Goal: Task Accomplishment & Management: Use online tool/utility

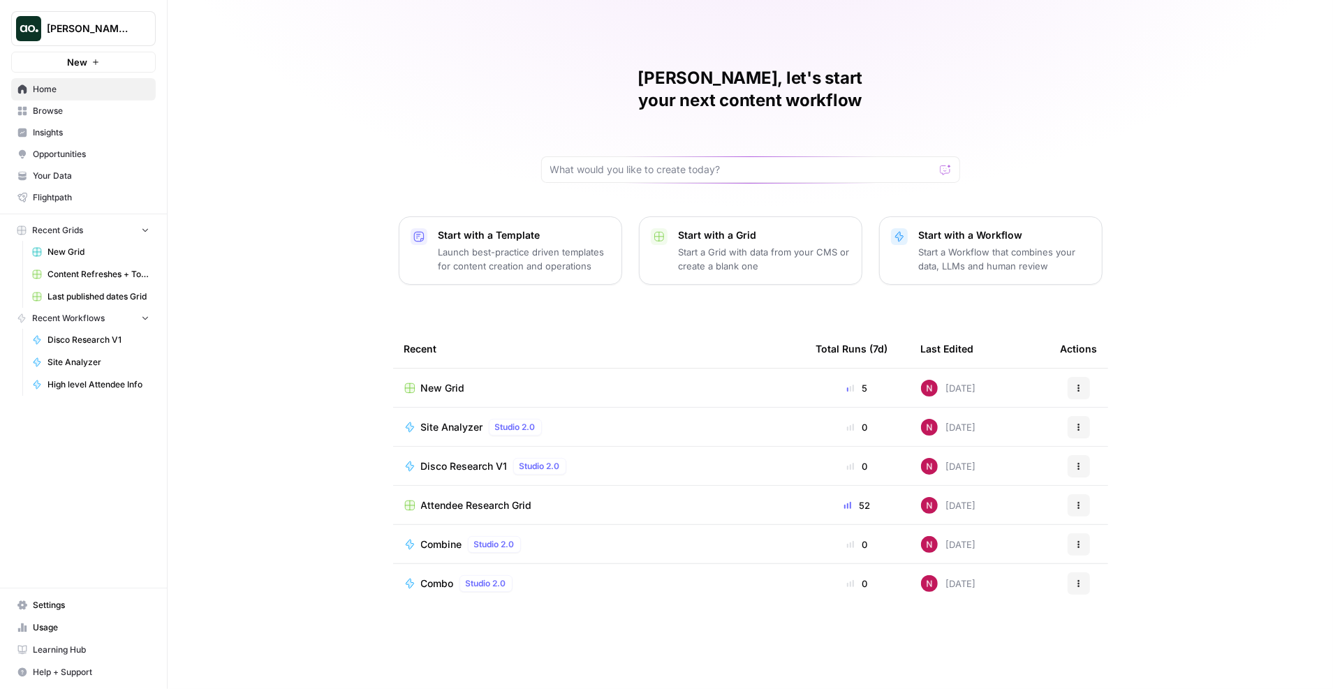
click at [68, 112] on span "Browse" at bounding box center [91, 111] width 117 height 13
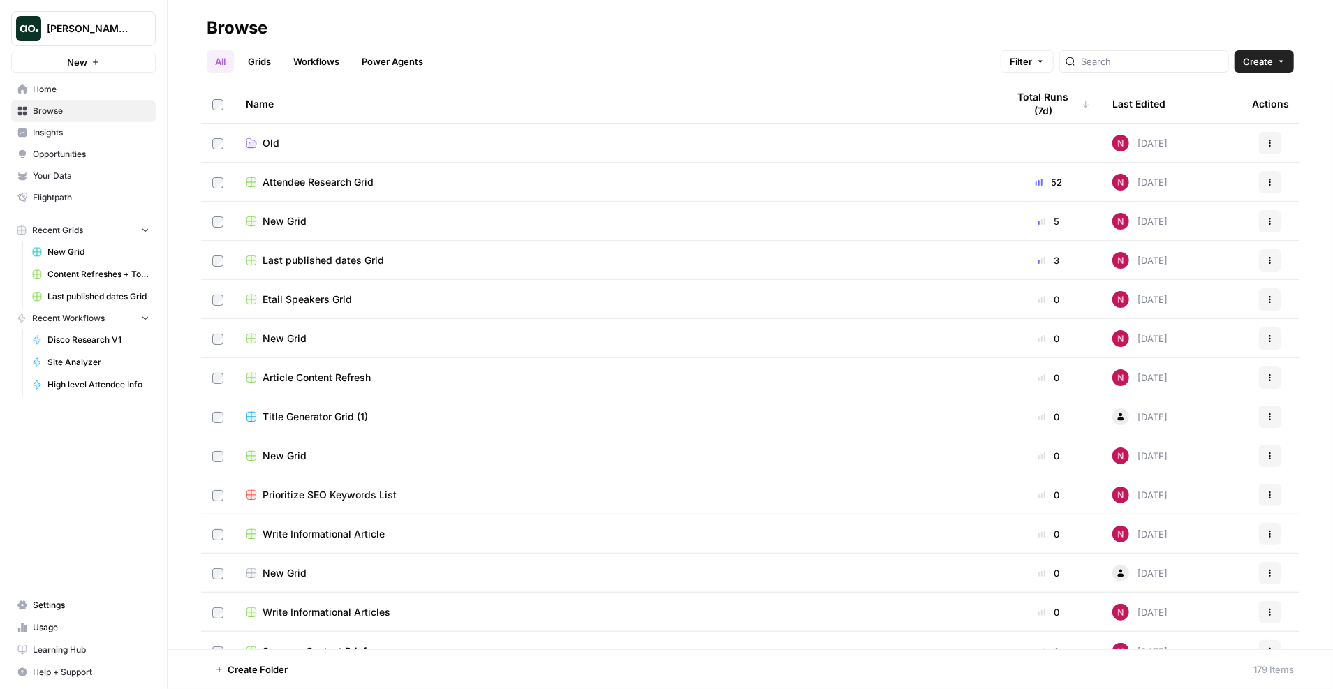
click at [294, 221] on span "New Grid" at bounding box center [285, 221] width 44 height 14
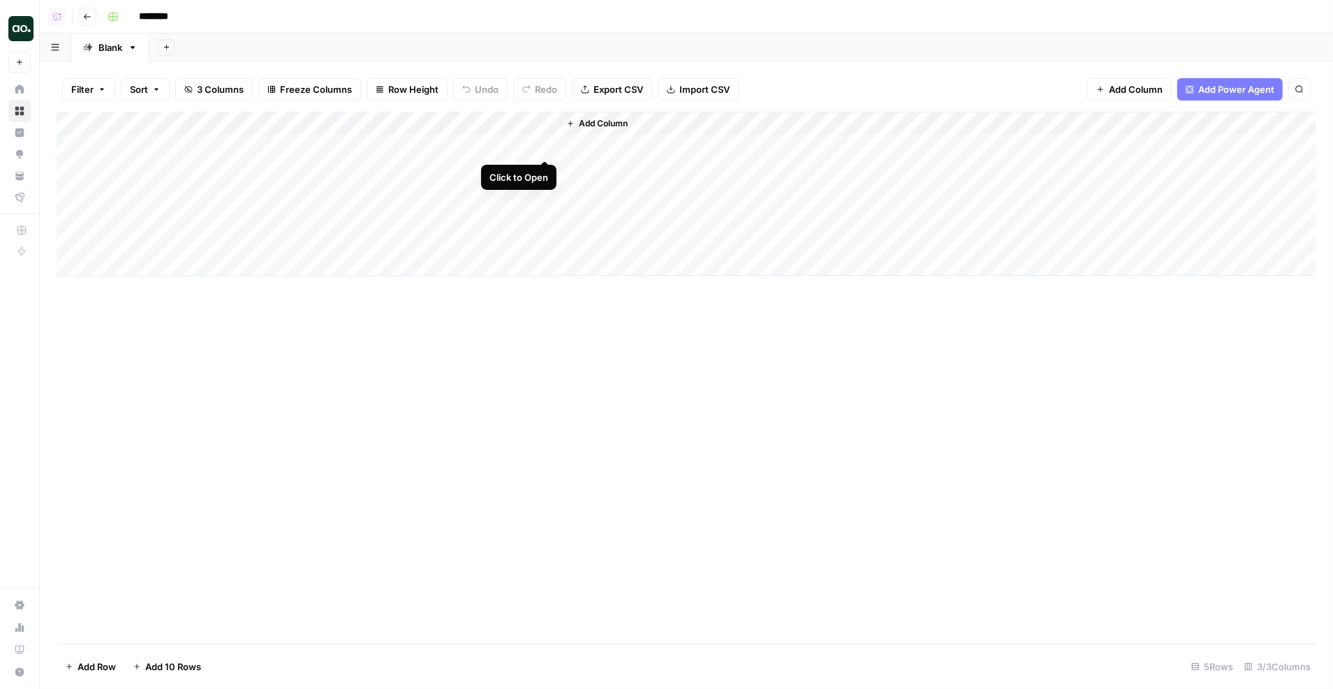
click at [545, 142] on div "Add Column" at bounding box center [686, 194] width 1259 height 165
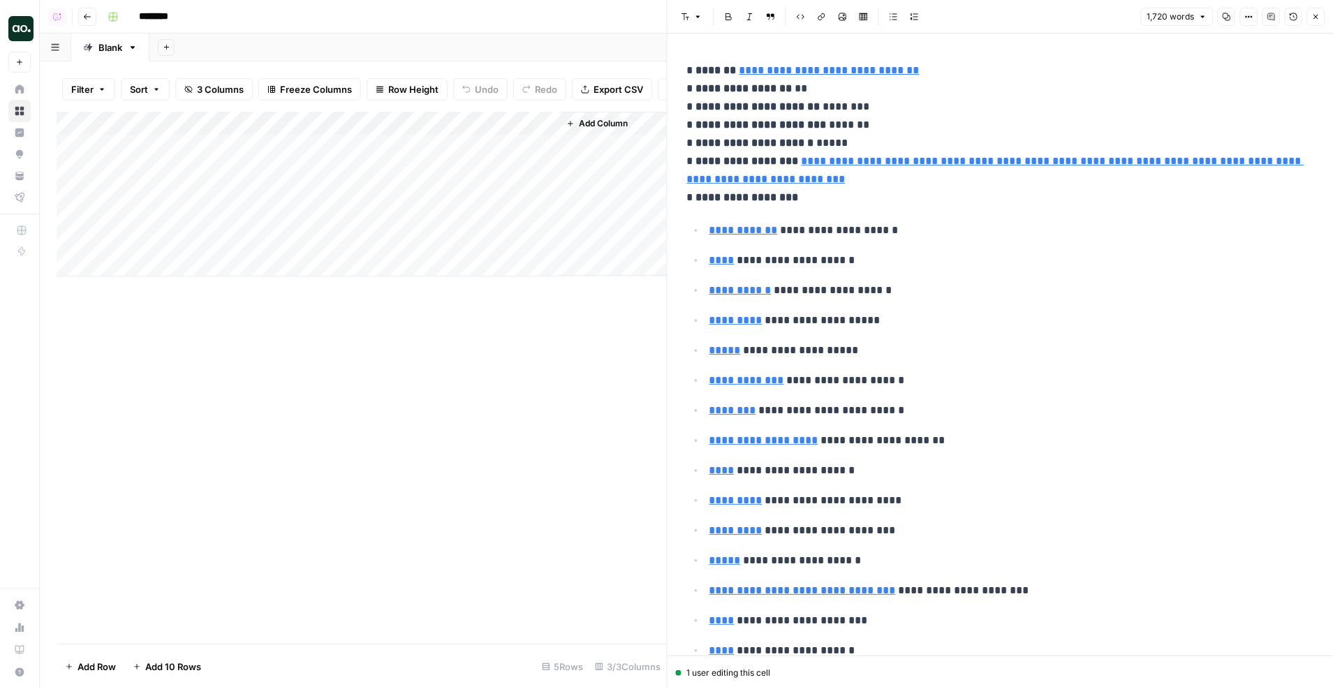
scroll to position [4, 0]
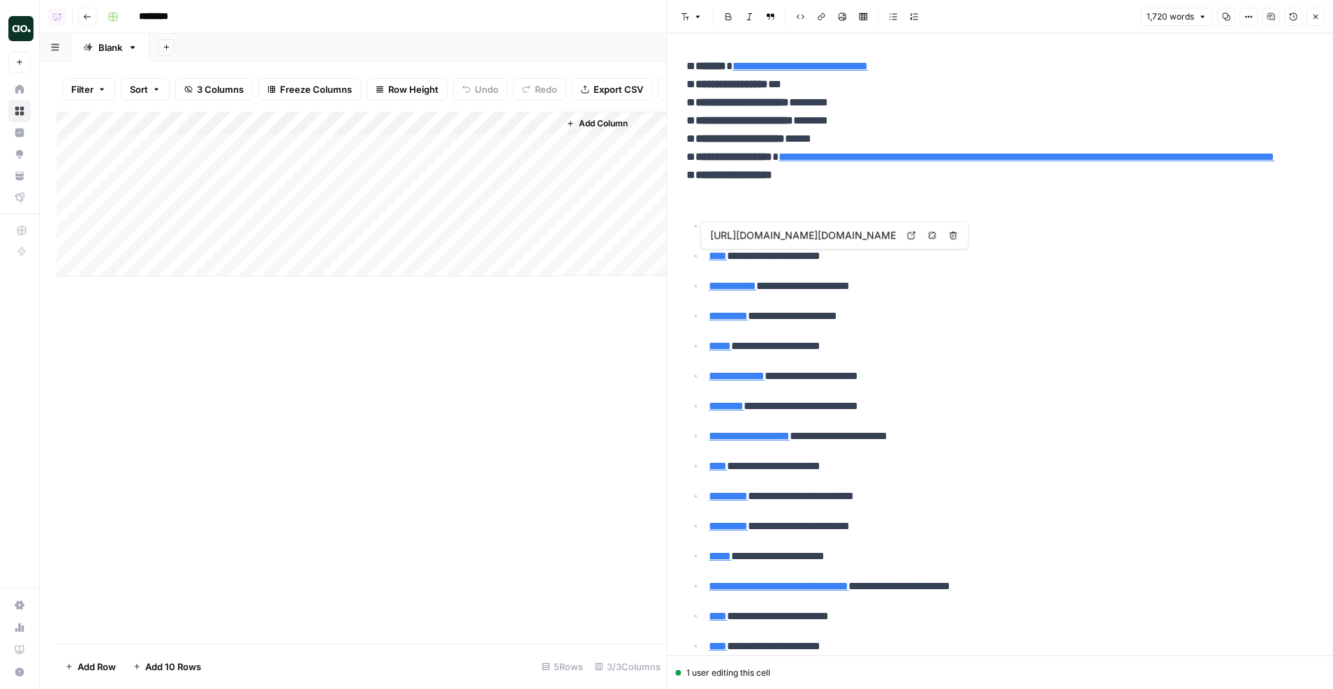
click at [418, 144] on div "Add Column" at bounding box center [362, 194] width 610 height 165
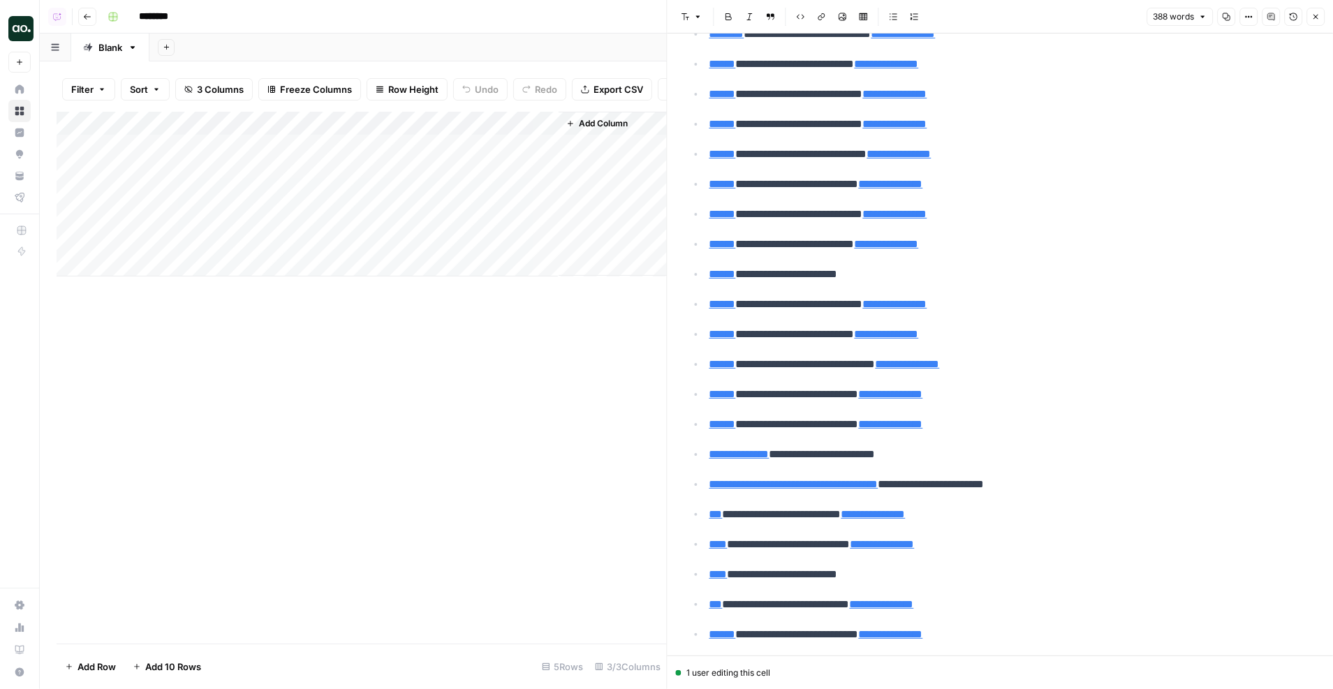
scroll to position [313, 0]
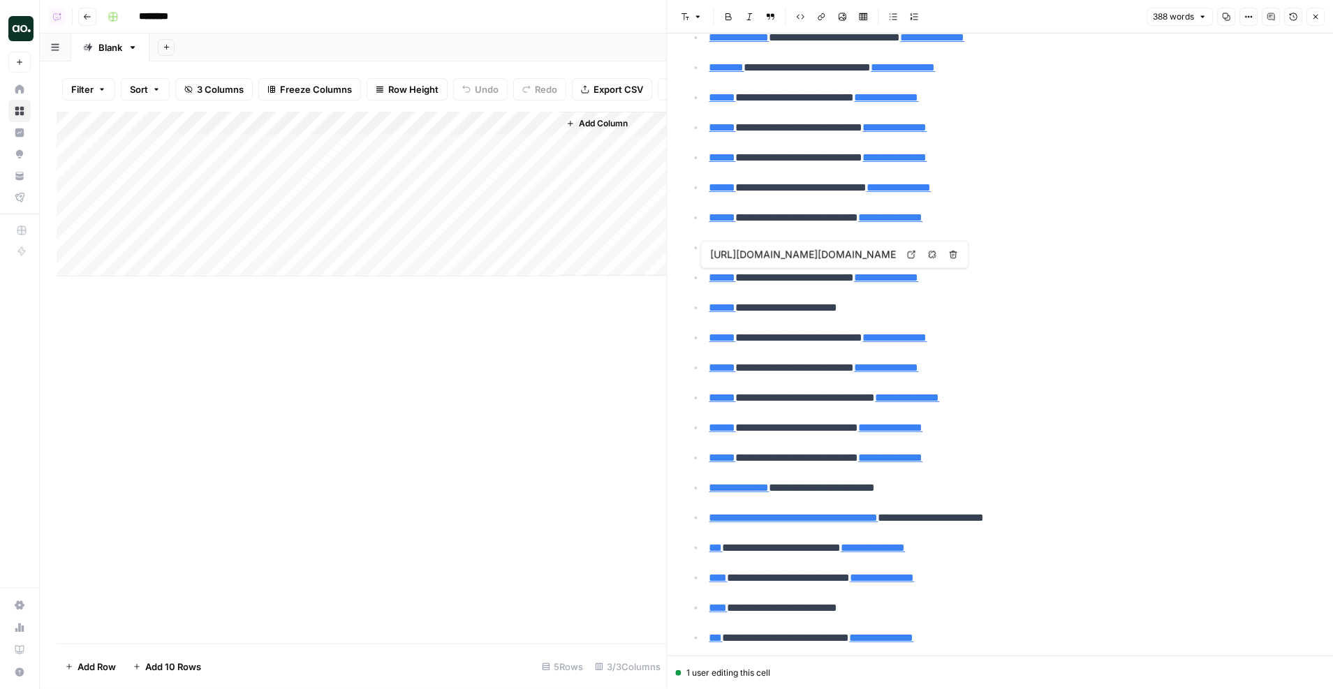
type input "https://www.semrush.com/analytics/organic/pages/?sortField=positions&db=us&q=ww…"
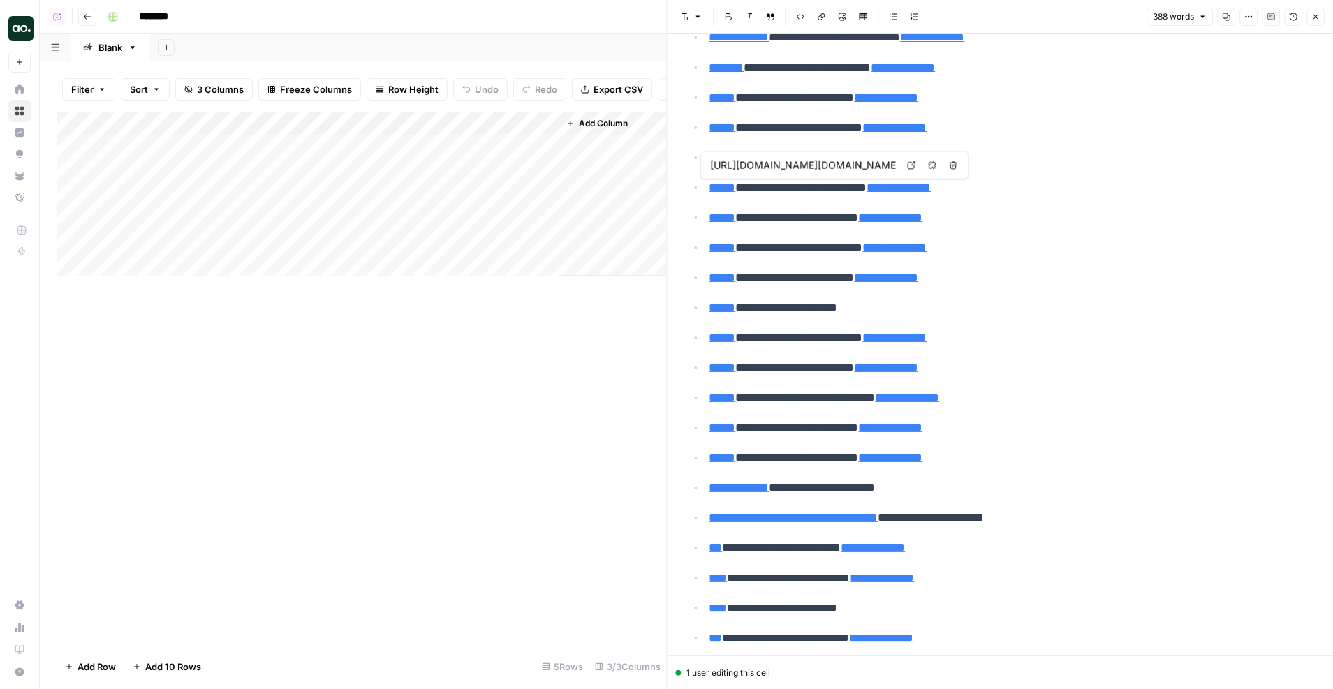
click at [907, 167] on icon at bounding box center [911, 165] width 8 height 8
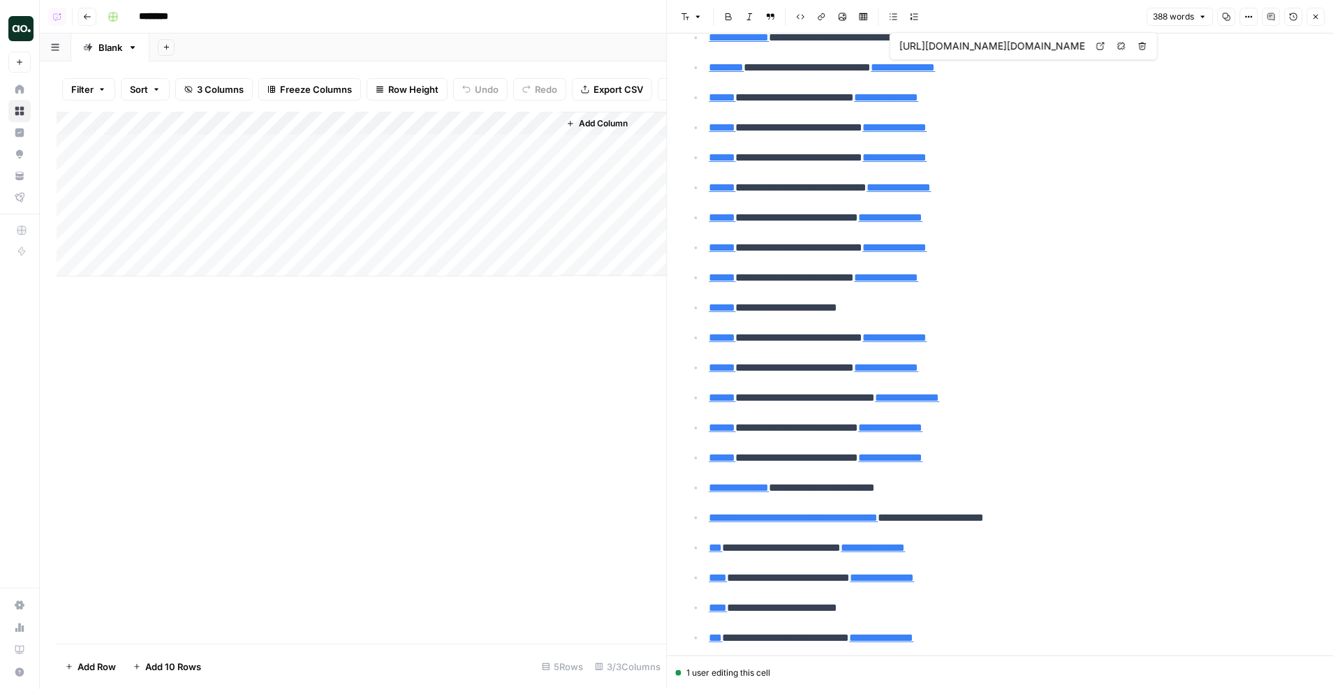
type input "https://www.semrush.com/analytics/overview/?db=us&q=www.americanexpress.com%2Fe…"
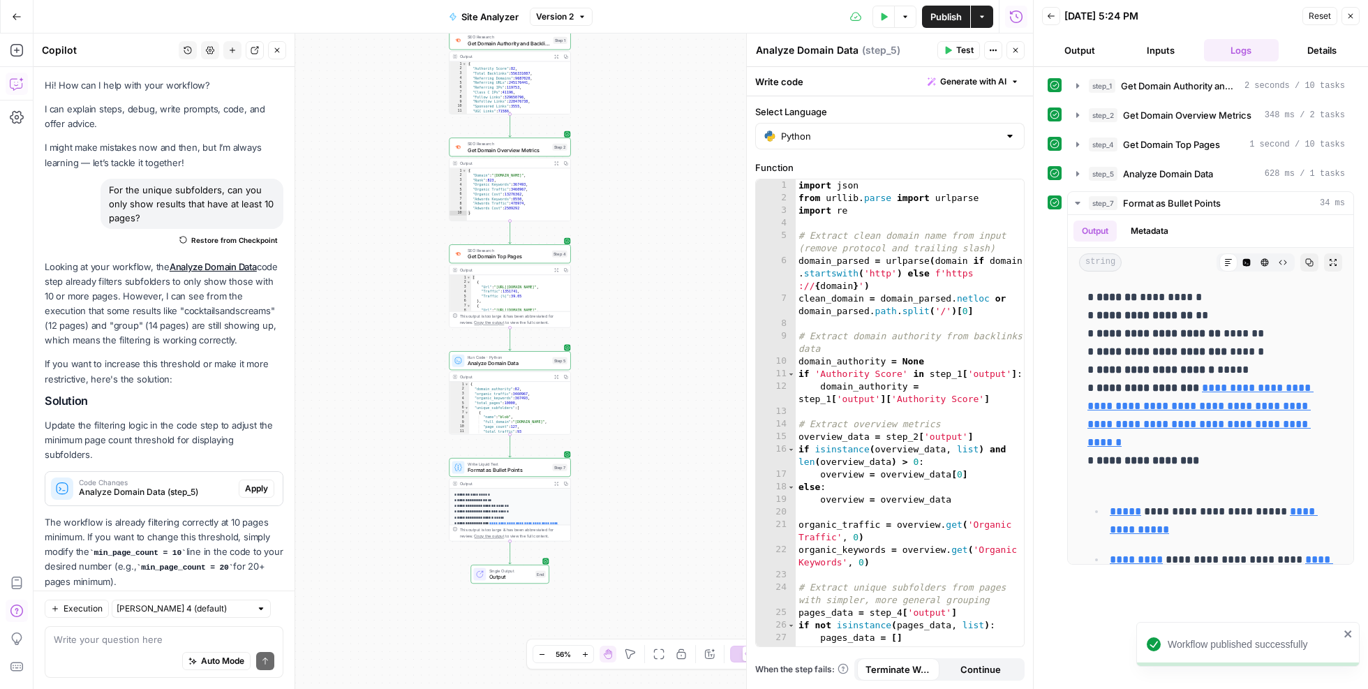
scroll to position [1867, 0]
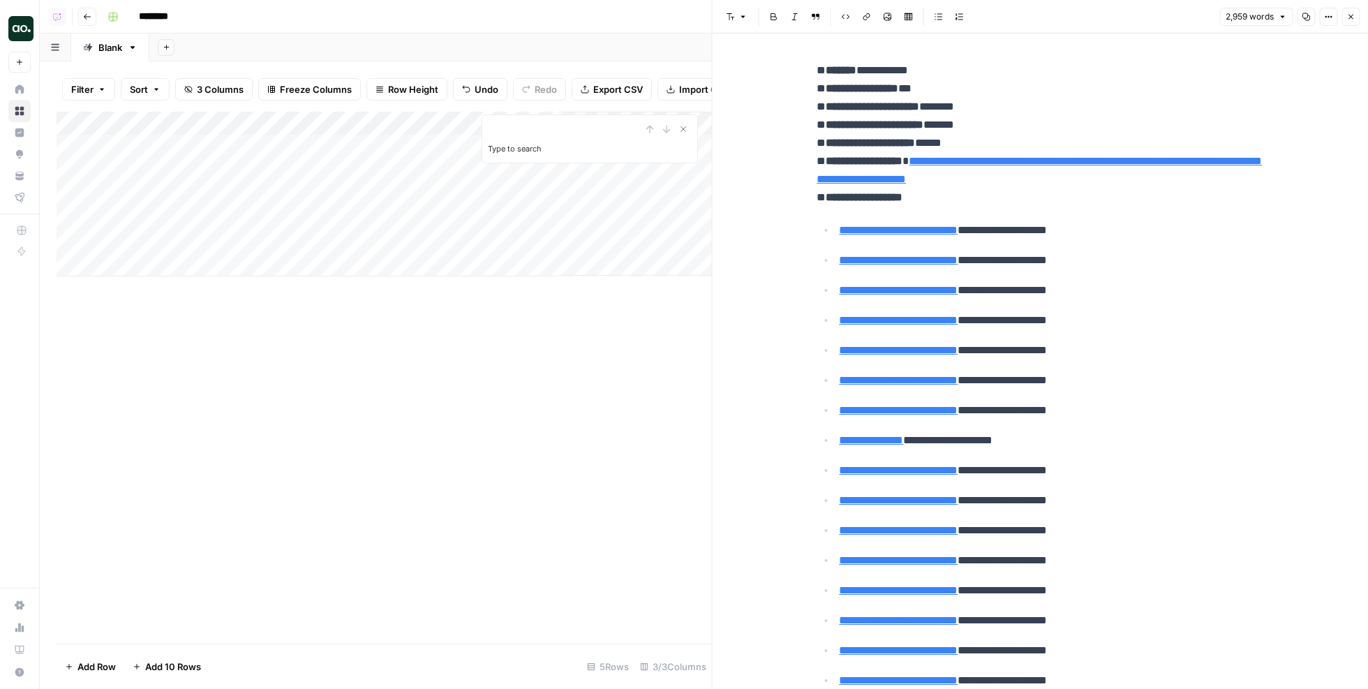
click at [538, 67] on div "Filter Sort 3 Columns Freeze Columns Row Height Undo Redo Export CSV Import CSV…" at bounding box center [385, 89] width 656 height 45
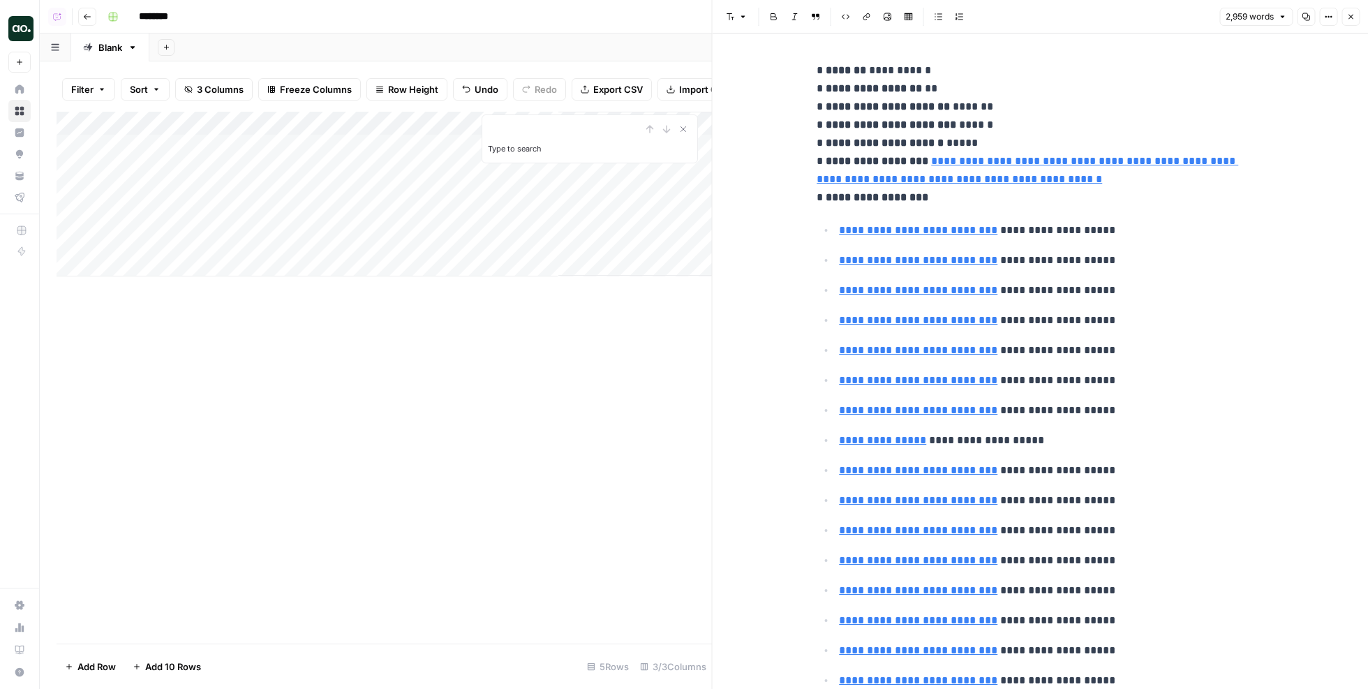
click at [464, 148] on div "Add Column" at bounding box center [385, 194] width 656 height 165
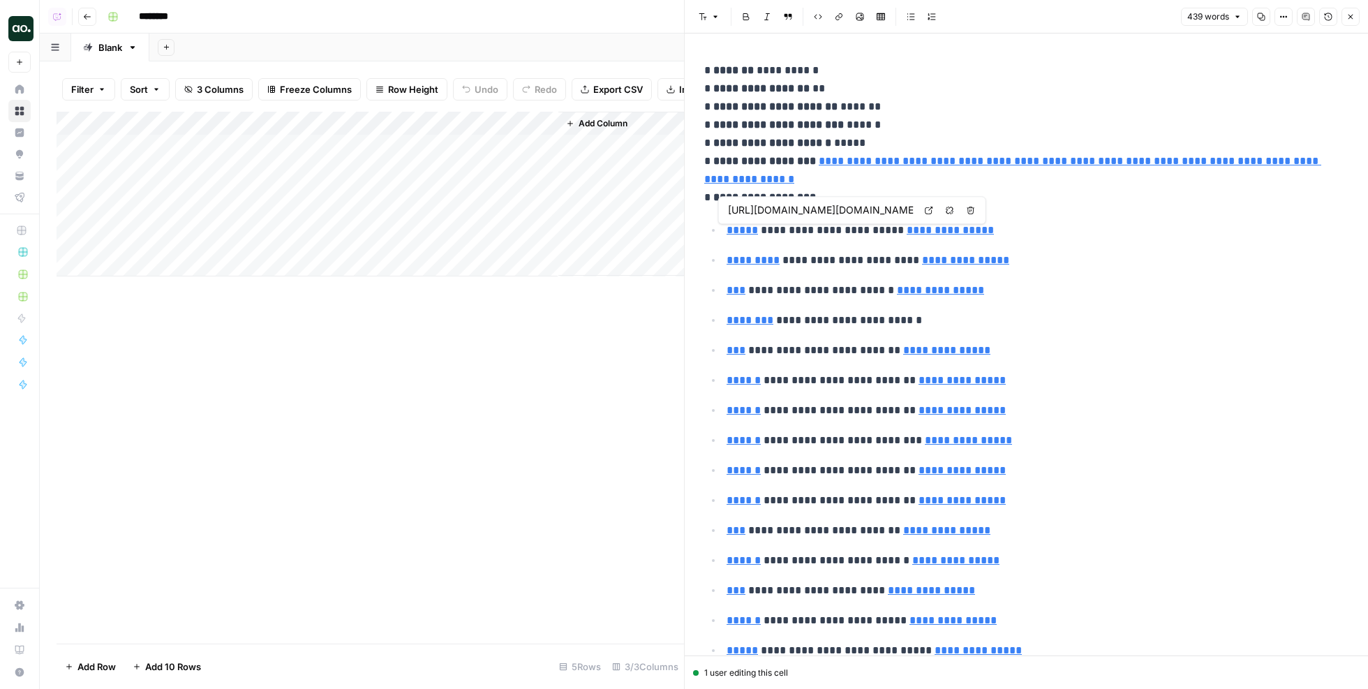
click at [930, 209] on icon at bounding box center [929, 211] width 8 height 8
type input "https://www.semrush.com/analytics/organic/pages/?sortField=positions&db=us&q=go…"
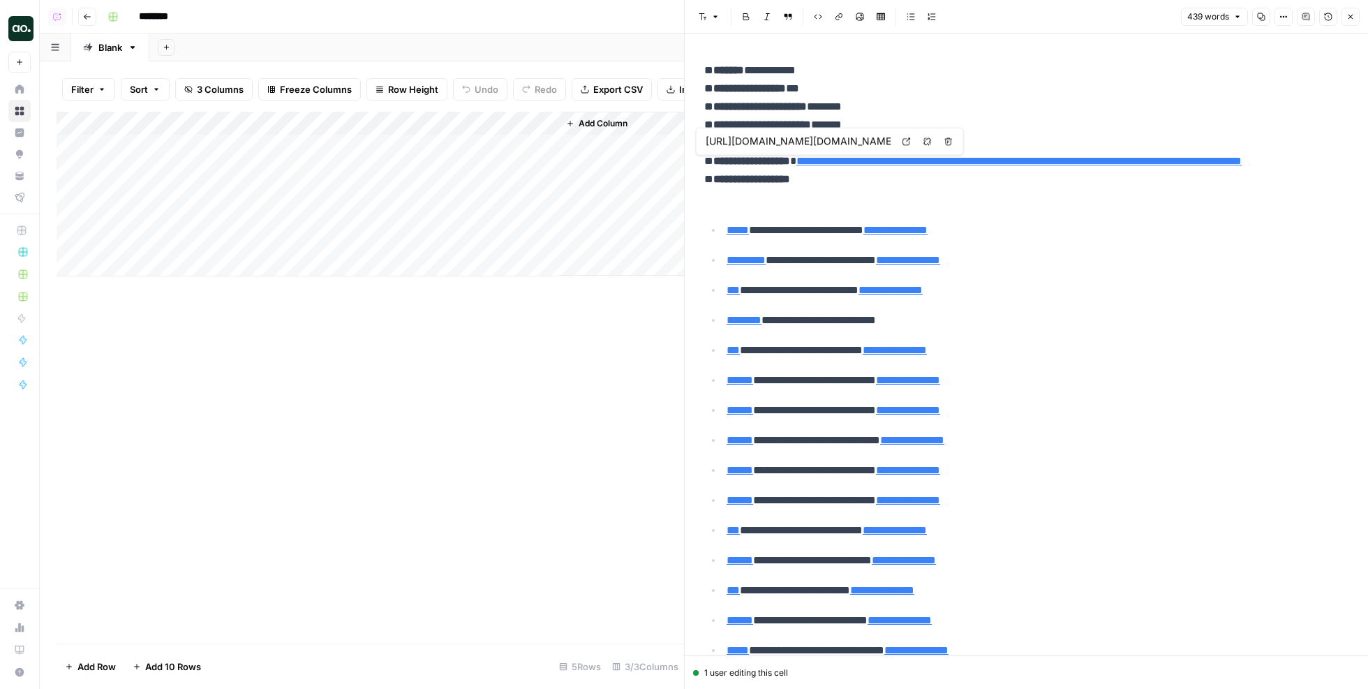
click at [538, 148] on div "Add Column" at bounding box center [371, 194] width 628 height 165
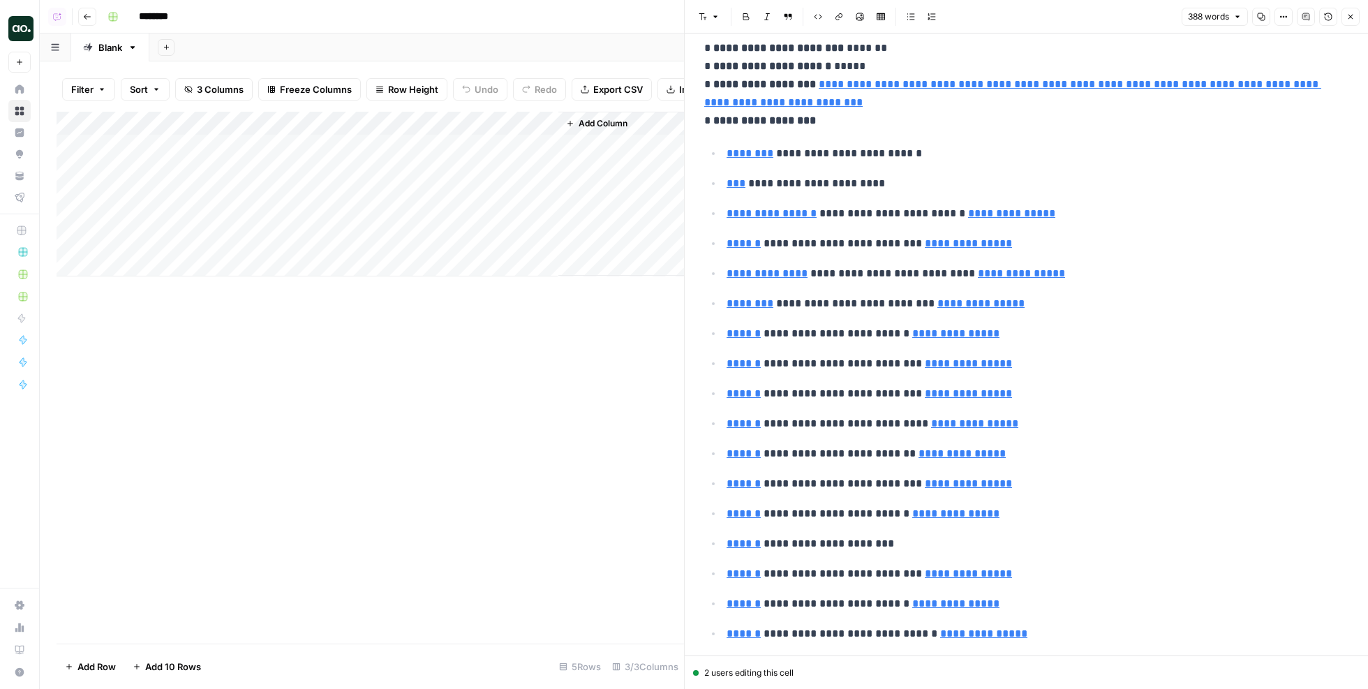
scroll to position [109, 0]
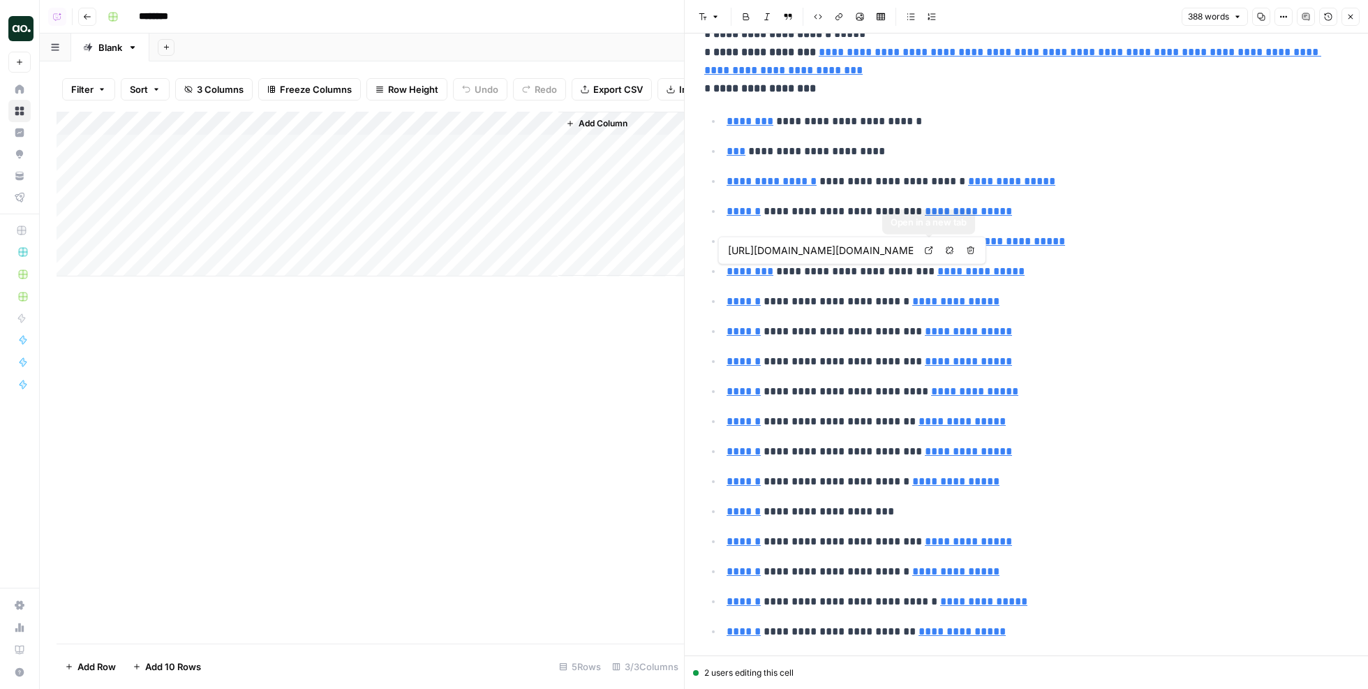
click at [931, 251] on icon at bounding box center [929, 250] width 8 height 8
type input "https://www.semrush.com/analytics/overview/?db=us&q=www.americanexpress.com%2Fe…"
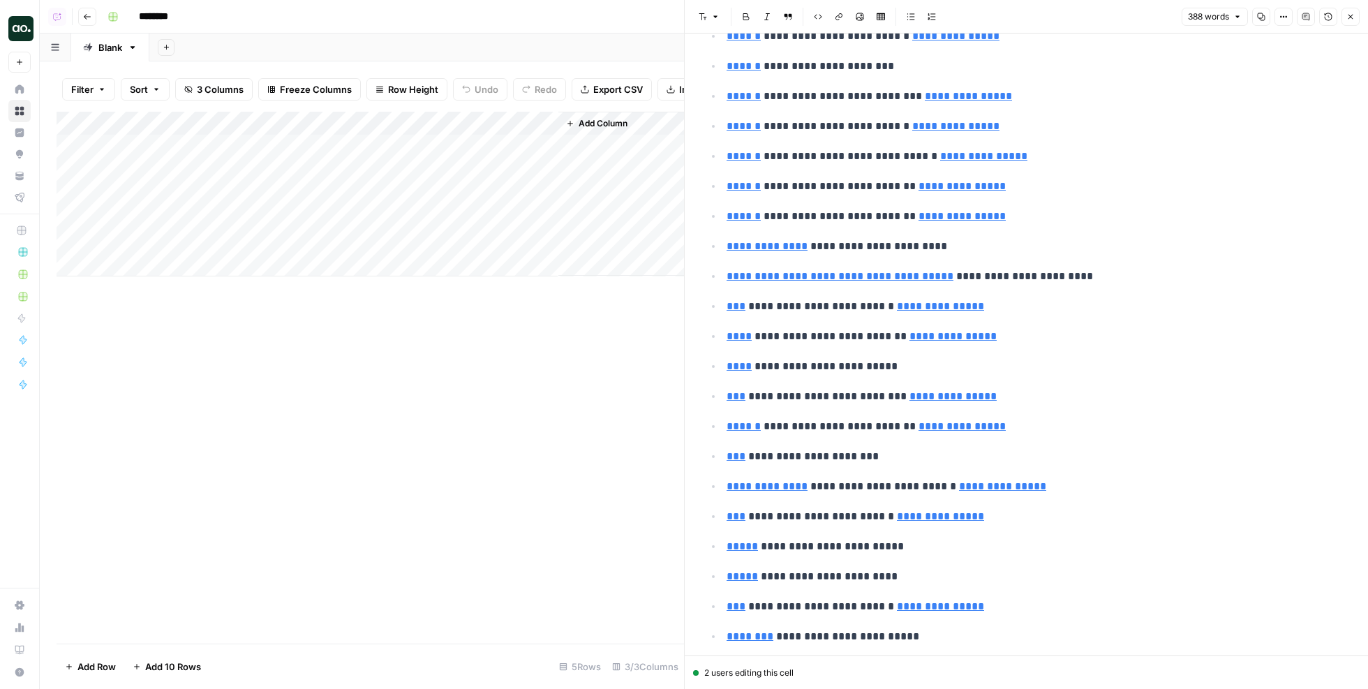
scroll to position [556, 0]
